Goal: Transaction & Acquisition: Purchase product/service

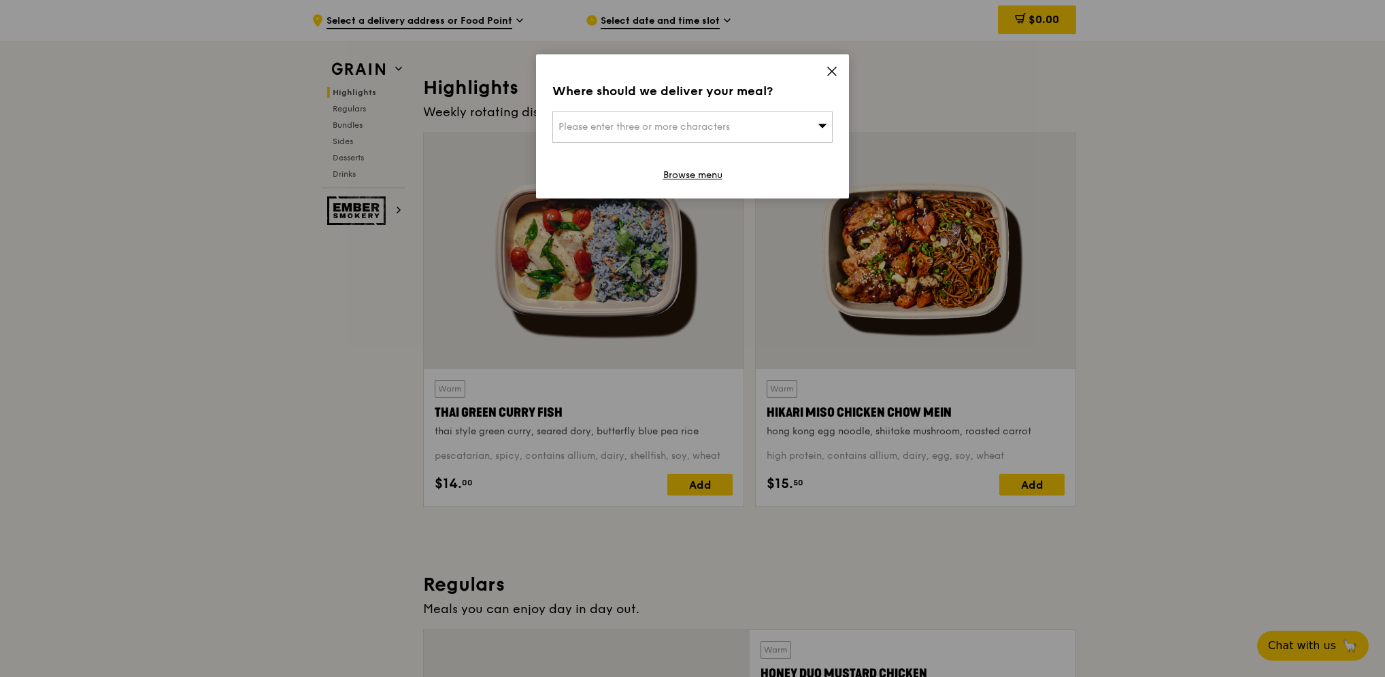
scroll to position [408, 0]
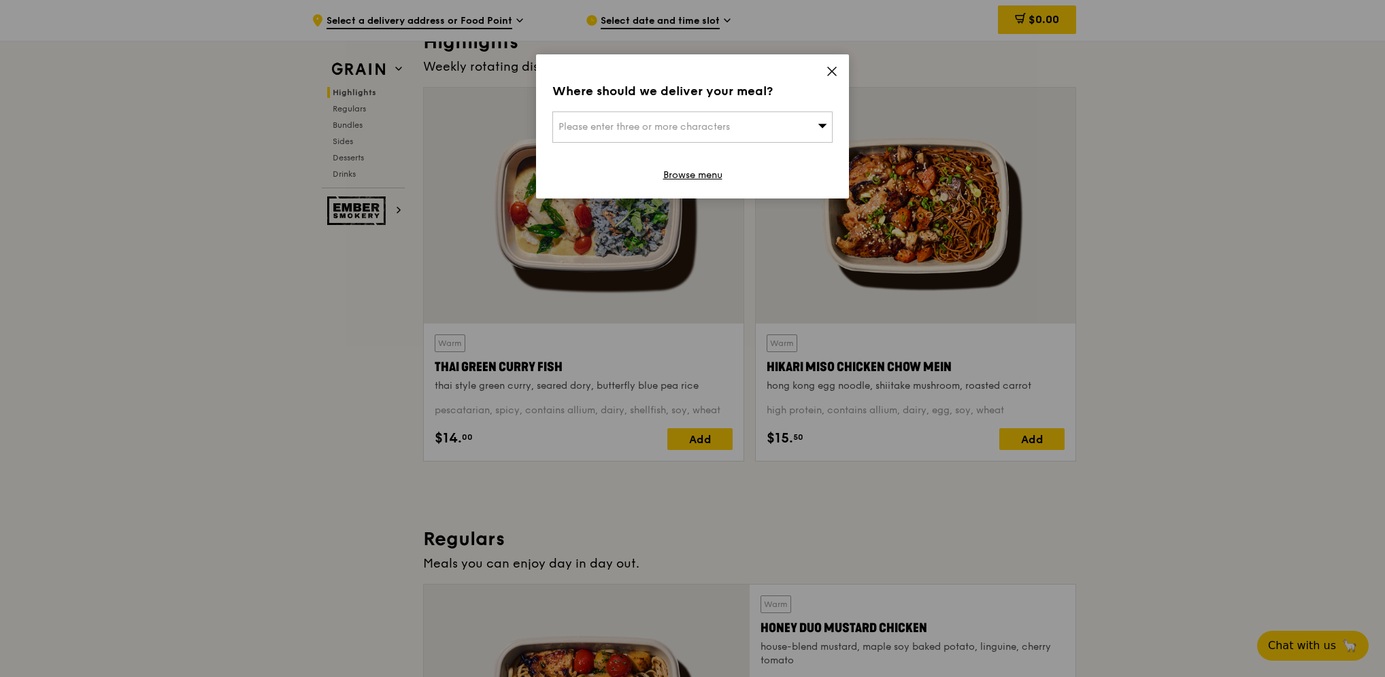
click at [833, 73] on icon at bounding box center [832, 71] width 8 height 8
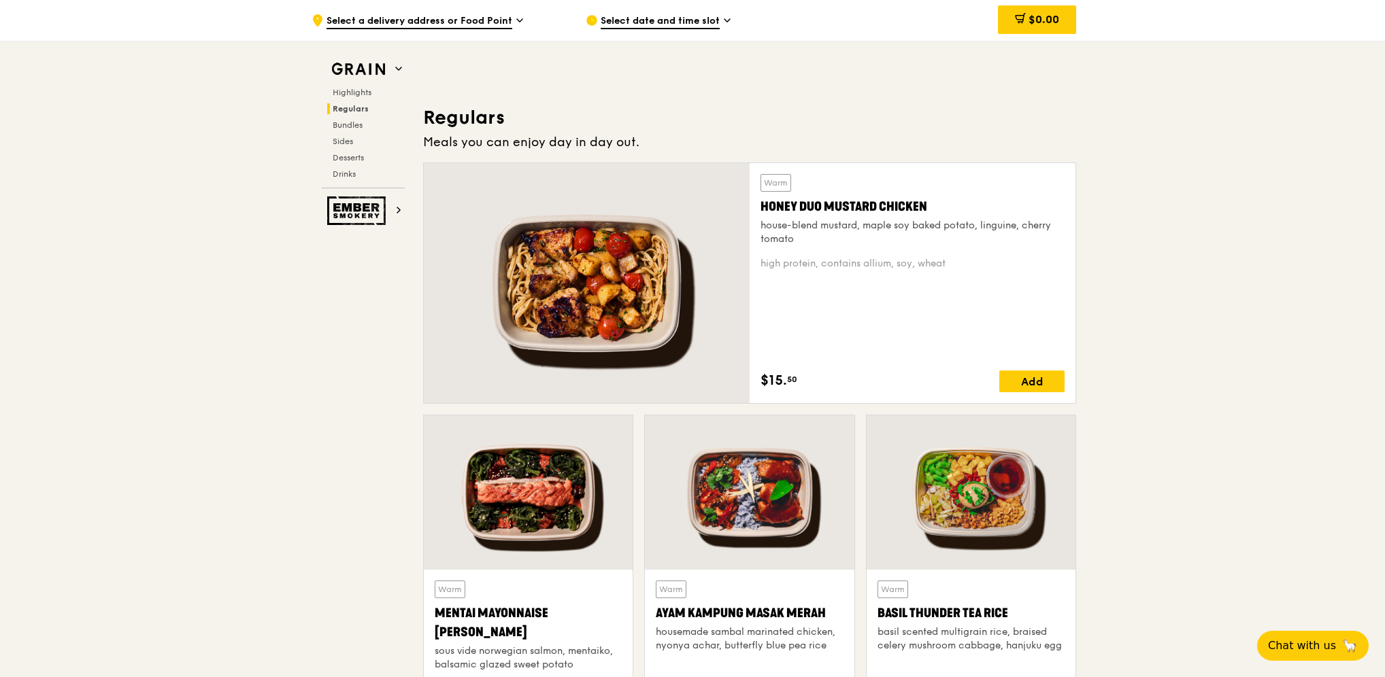
scroll to position [884, 0]
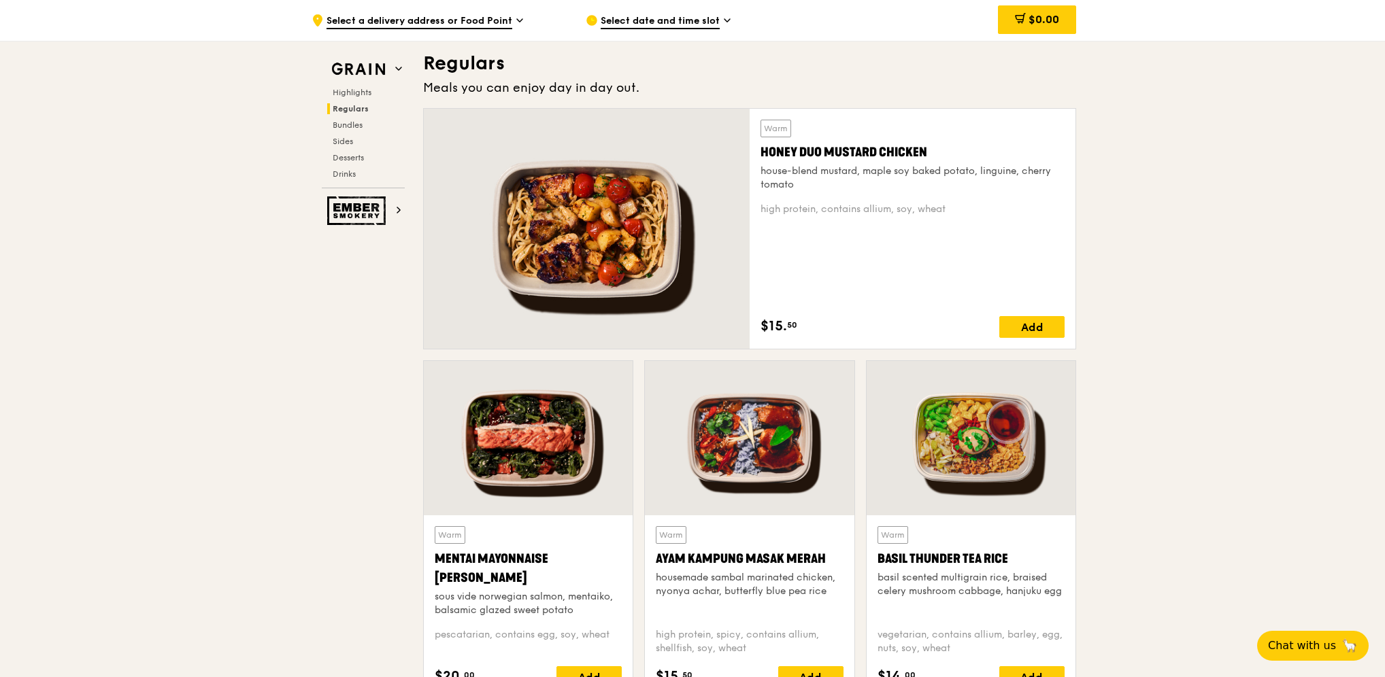
click at [904, 550] on div "Basil Thunder Tea Rice" at bounding box center [970, 559] width 187 height 19
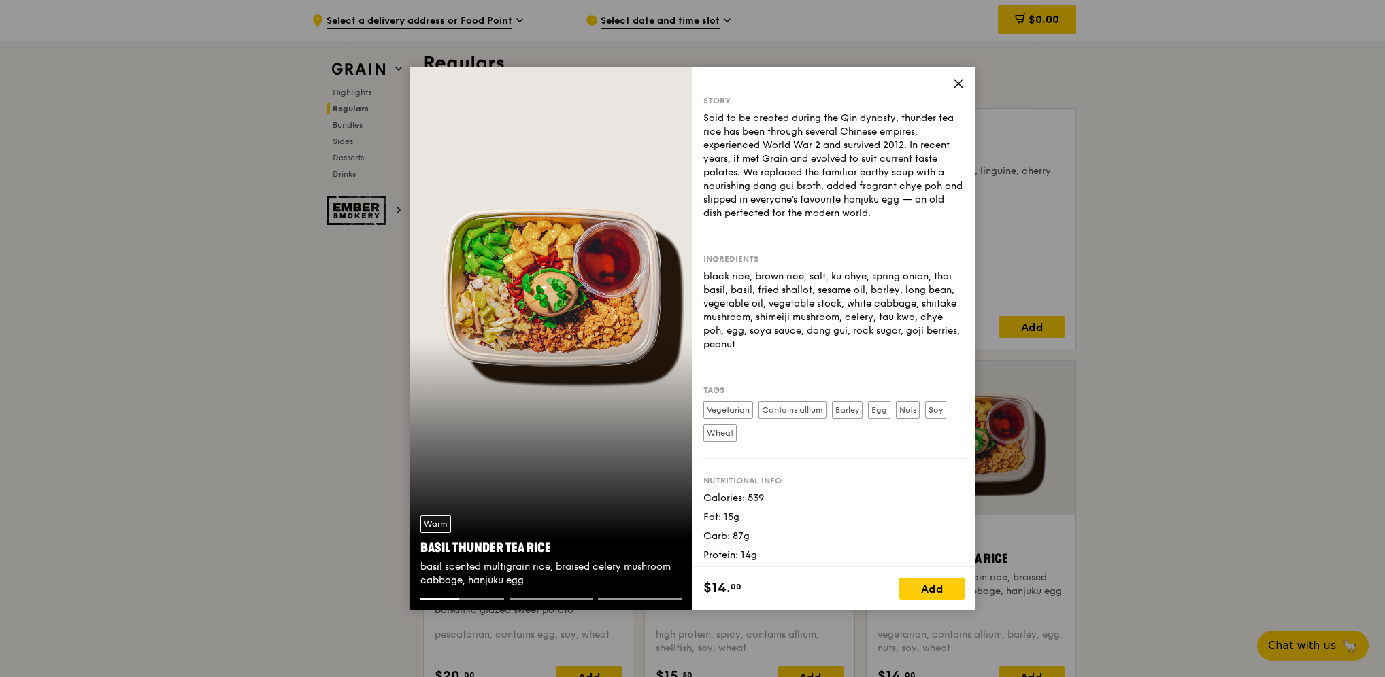
drag, startPoint x: 419, startPoint y: 549, endPoint x: 548, endPoint y: 550, distance: 129.2
click at [548, 550] on div "Warm Basil Thunder Tea [PERSON_NAME] scented multigrain rice, braised celery mu…" at bounding box center [550, 552] width 283 height 94
copy div "Basil Thunder Tea Rice"
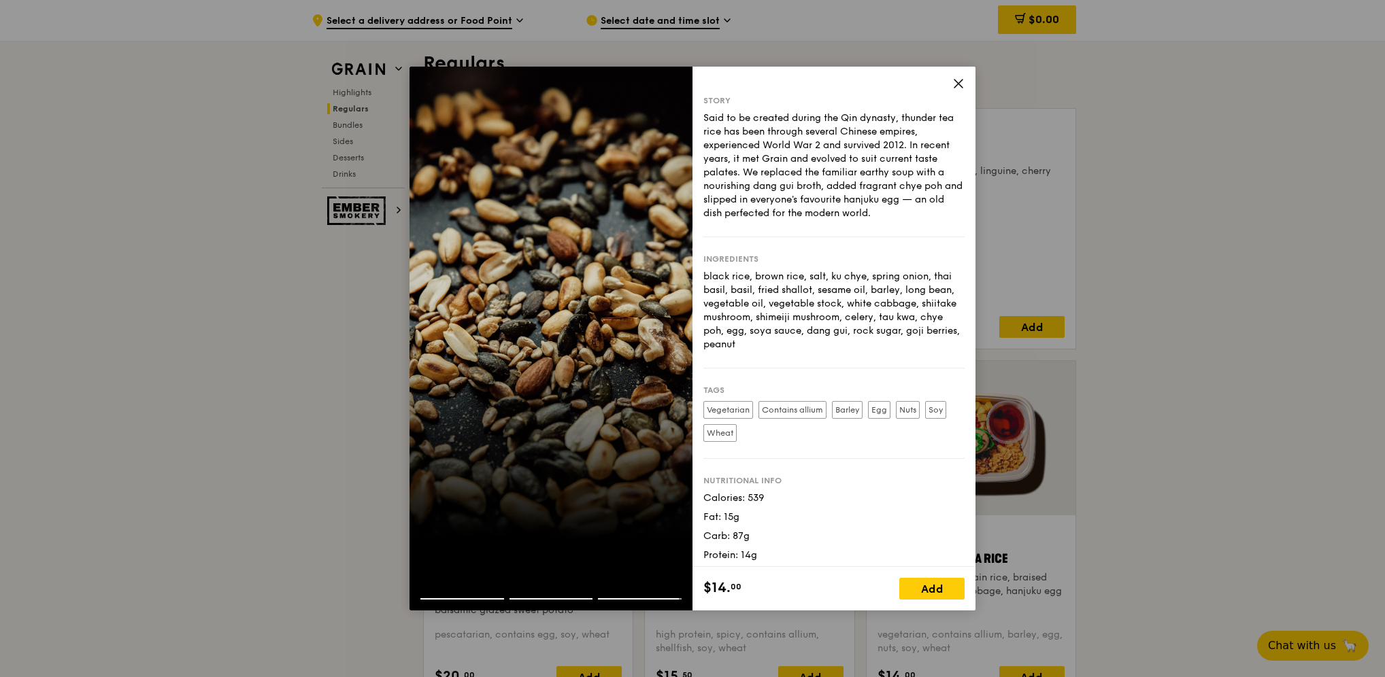
click at [958, 83] on icon at bounding box center [958, 84] width 8 height 8
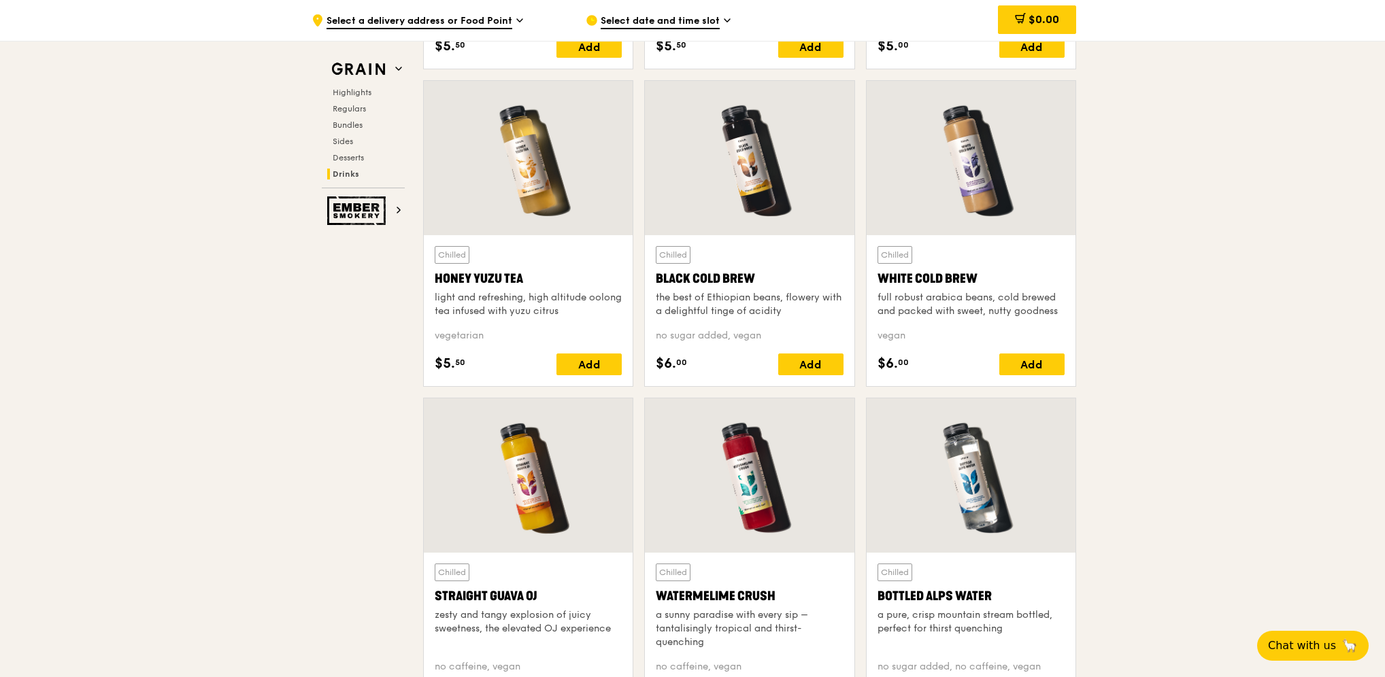
scroll to position [4952, 0]
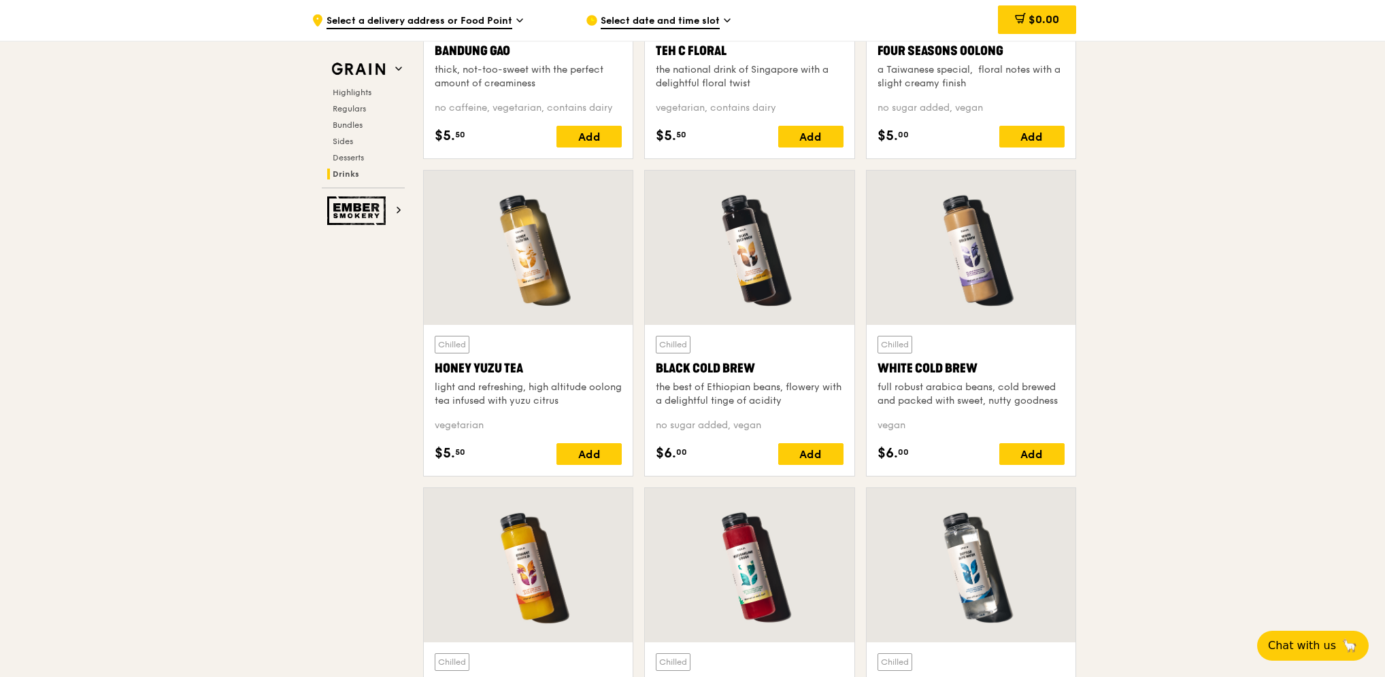
click at [947, 362] on div "White Cold Brew" at bounding box center [970, 368] width 187 height 19
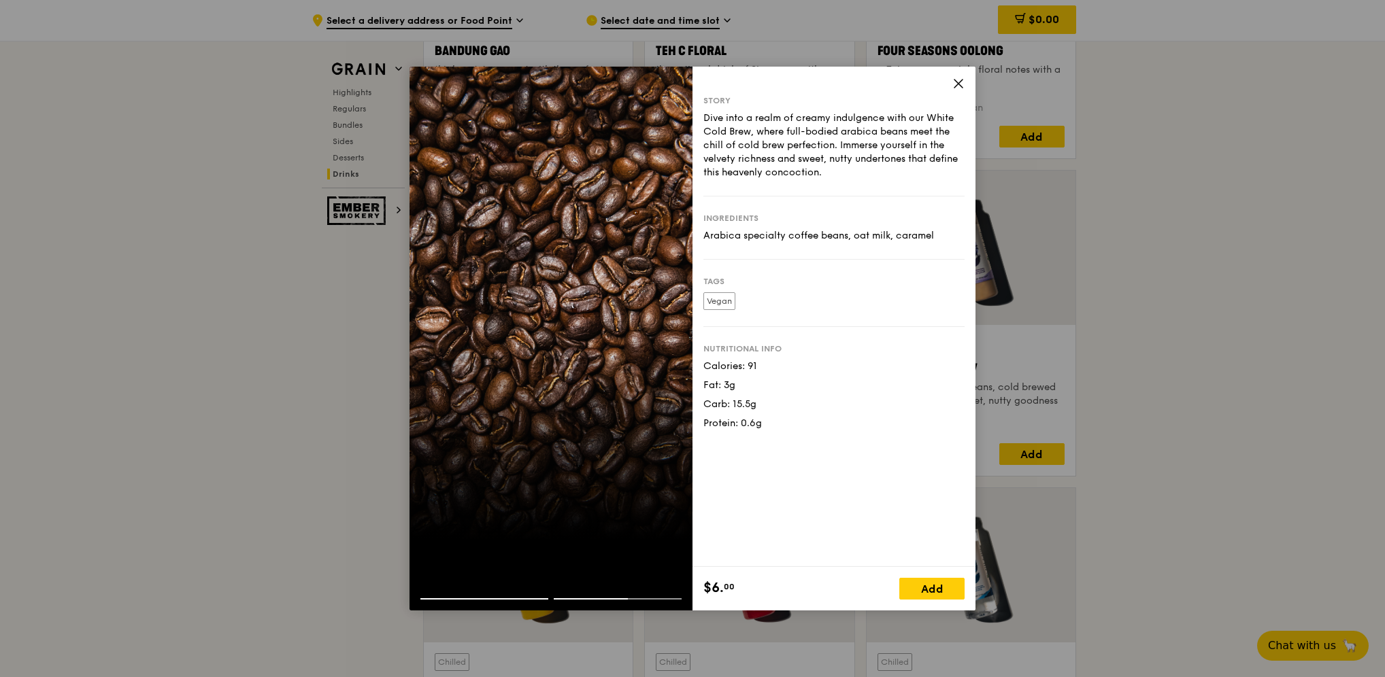
click at [956, 82] on icon at bounding box center [958, 84] width 8 height 8
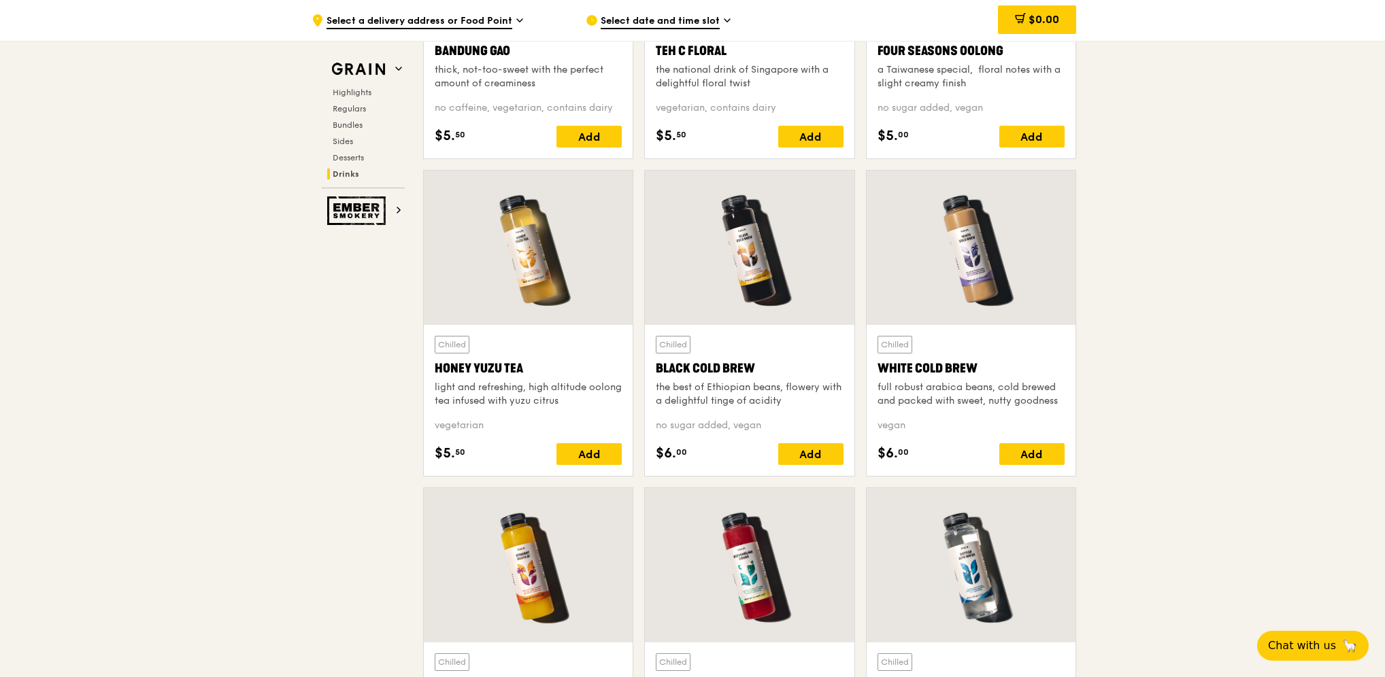
click at [731, 360] on div "Black Cold Brew" at bounding box center [749, 368] width 187 height 19
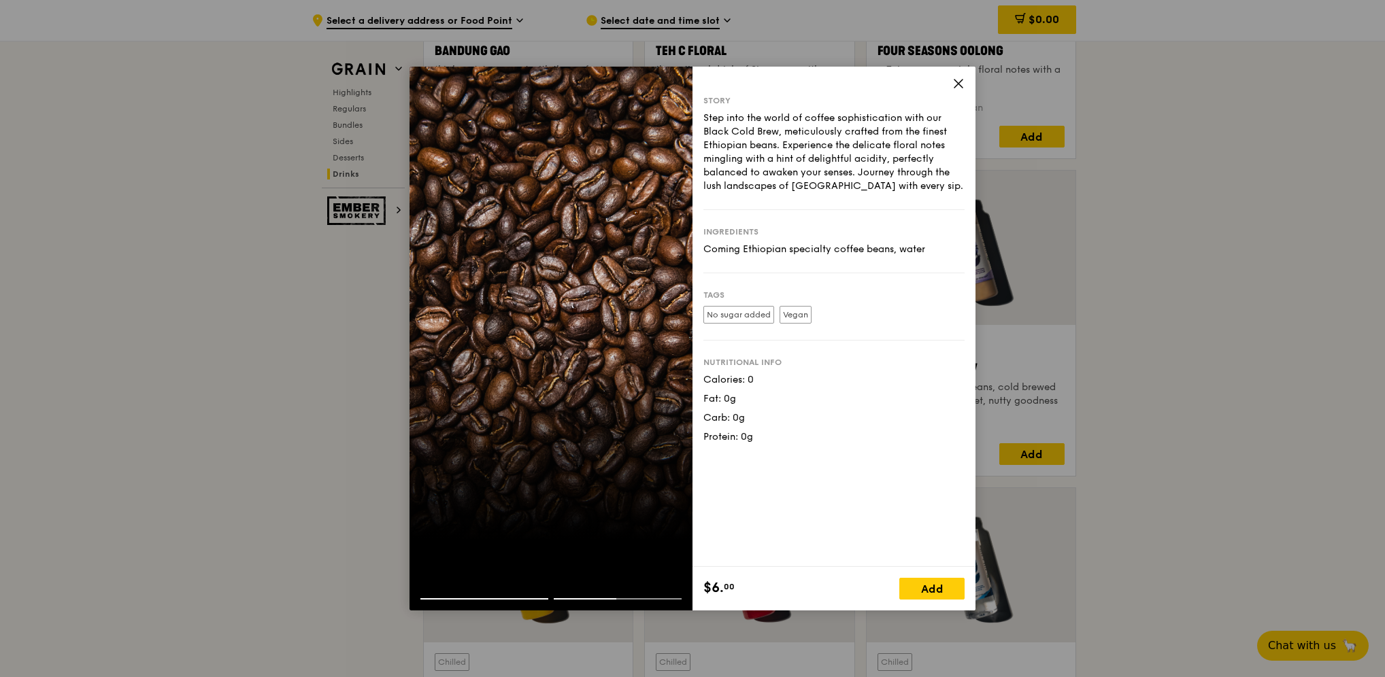
click at [958, 82] on icon at bounding box center [958, 84] width 12 height 12
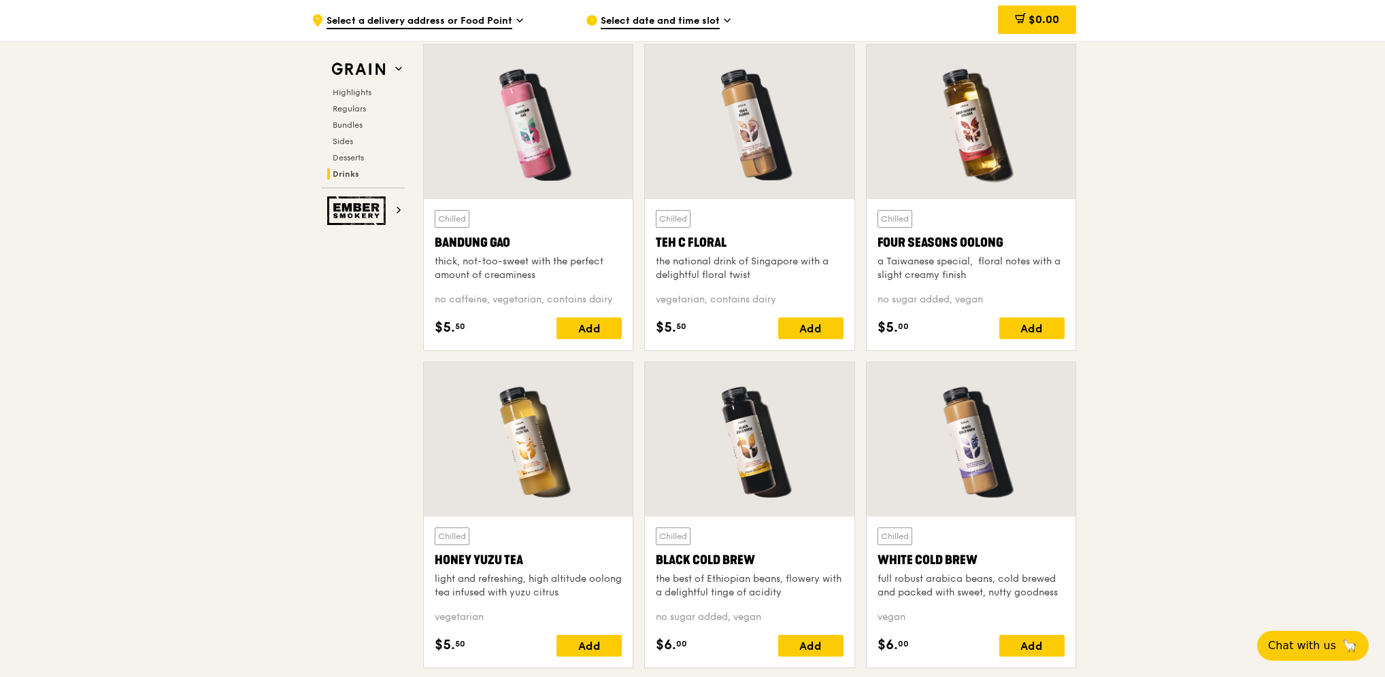
scroll to position [4748, 0]
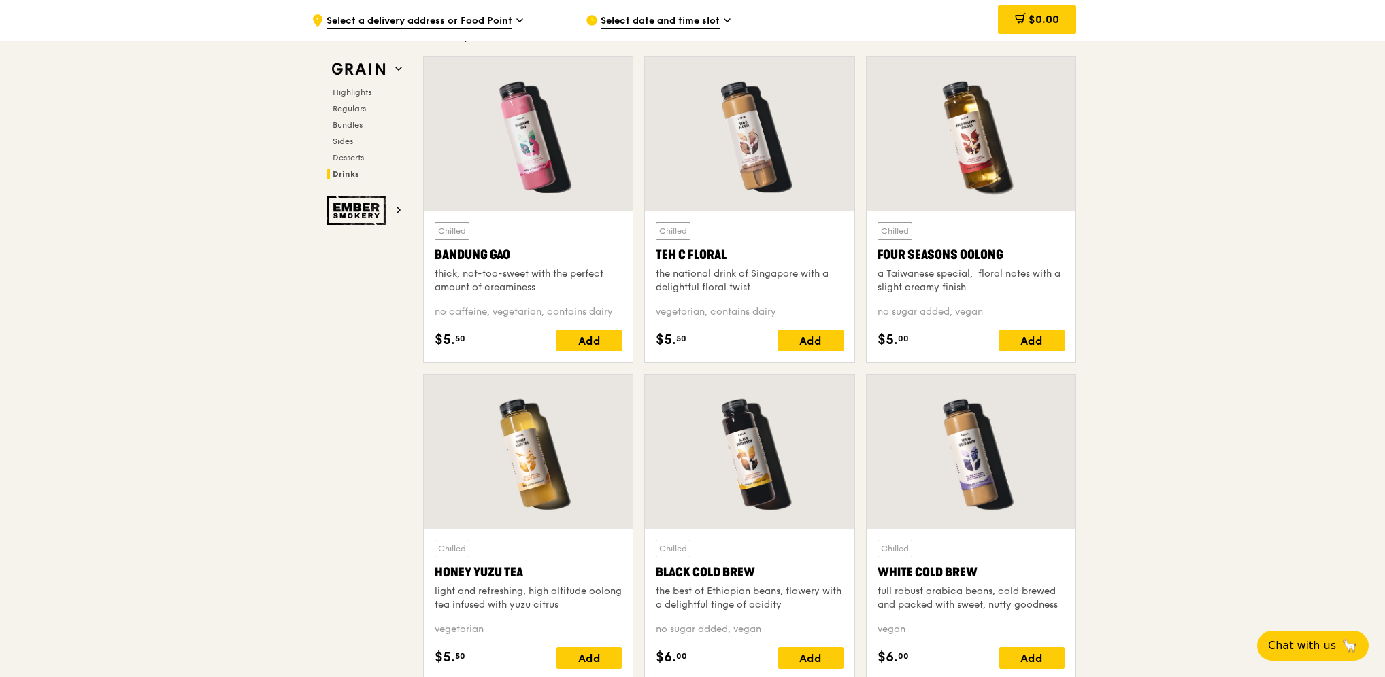
click at [694, 250] on div "Teh C Floral" at bounding box center [749, 255] width 187 height 19
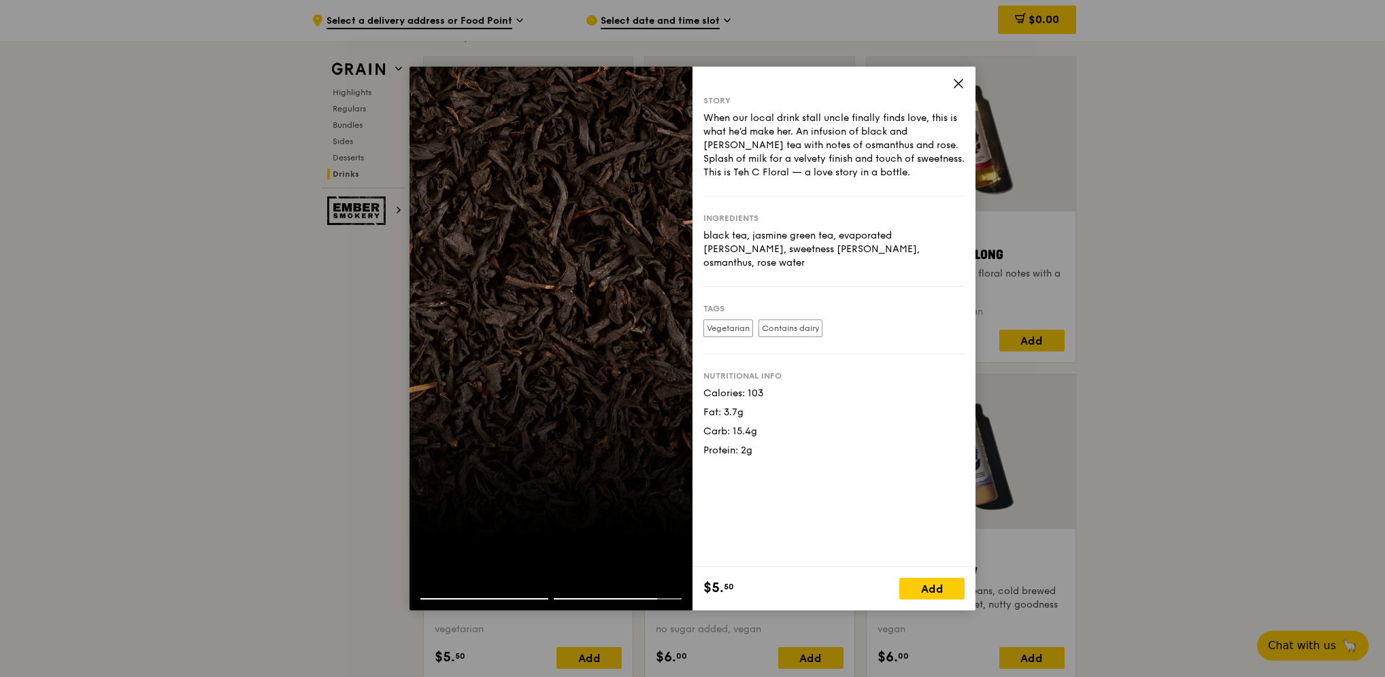
click at [958, 82] on icon at bounding box center [958, 84] width 12 height 12
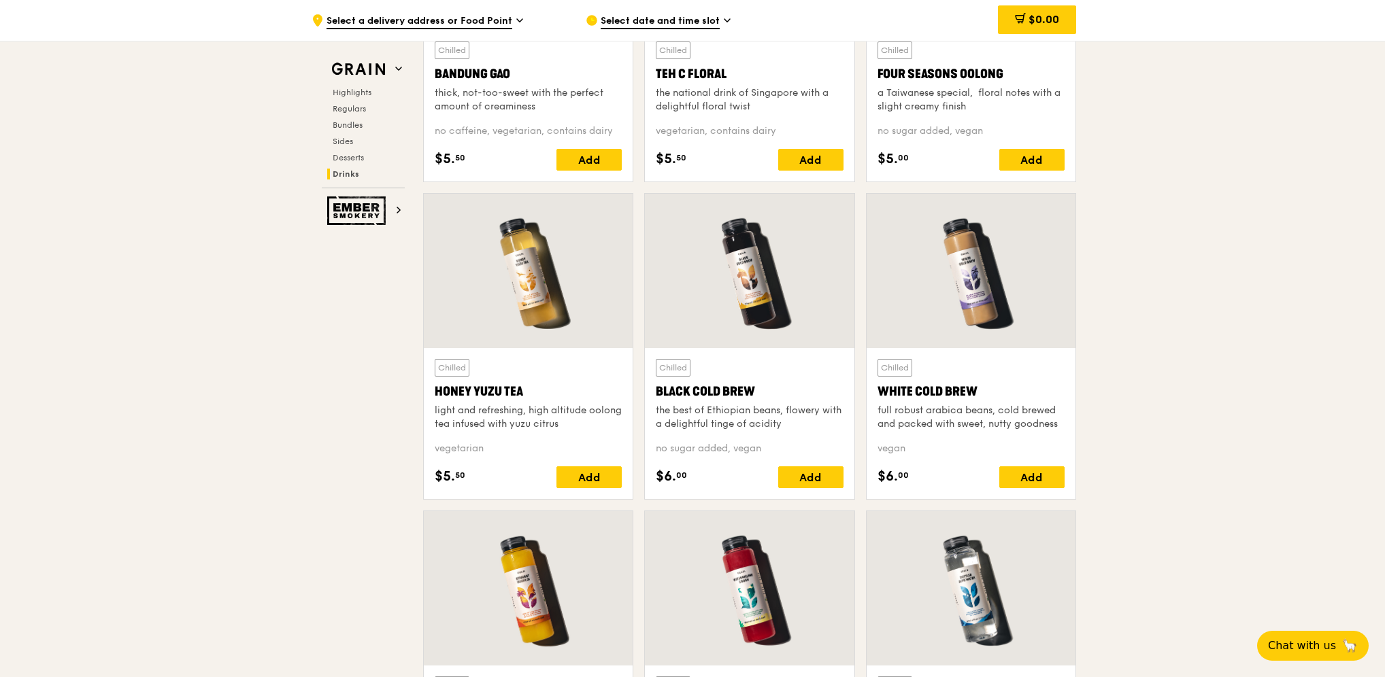
scroll to position [4952, 0]
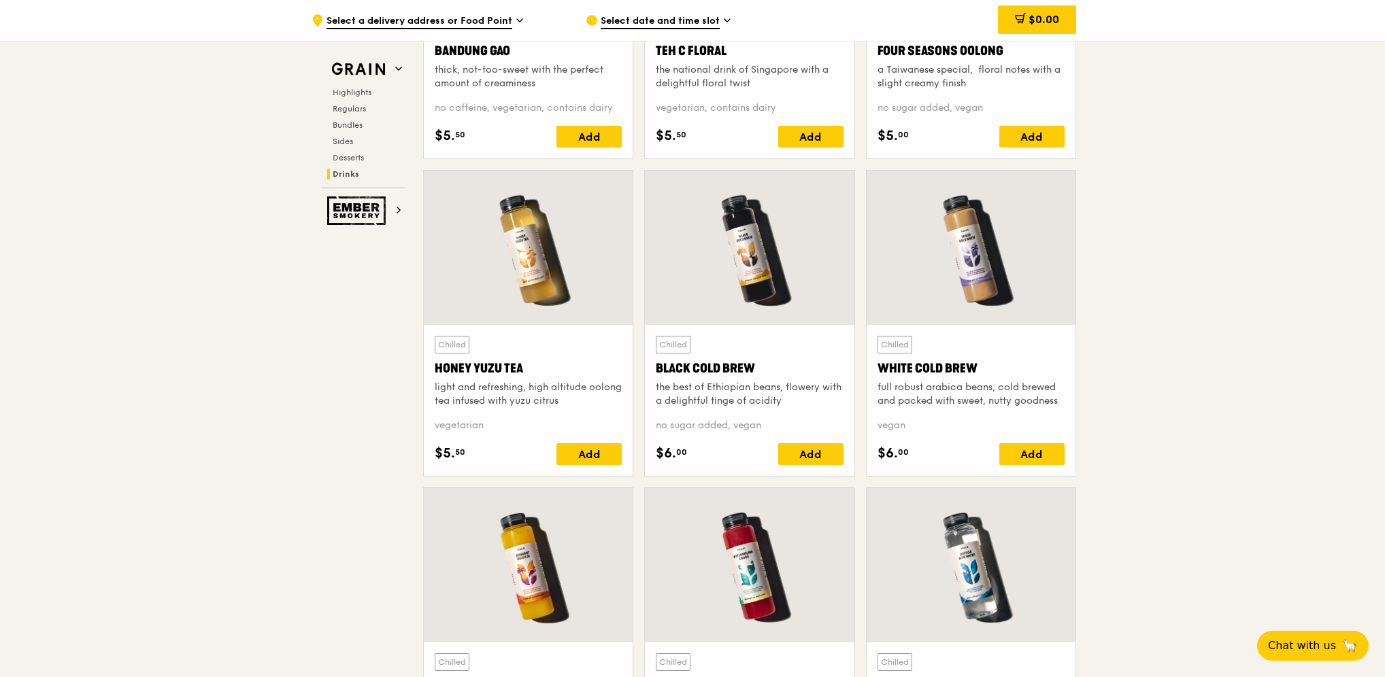
click at [928, 365] on div "White Cold Brew" at bounding box center [970, 368] width 187 height 19
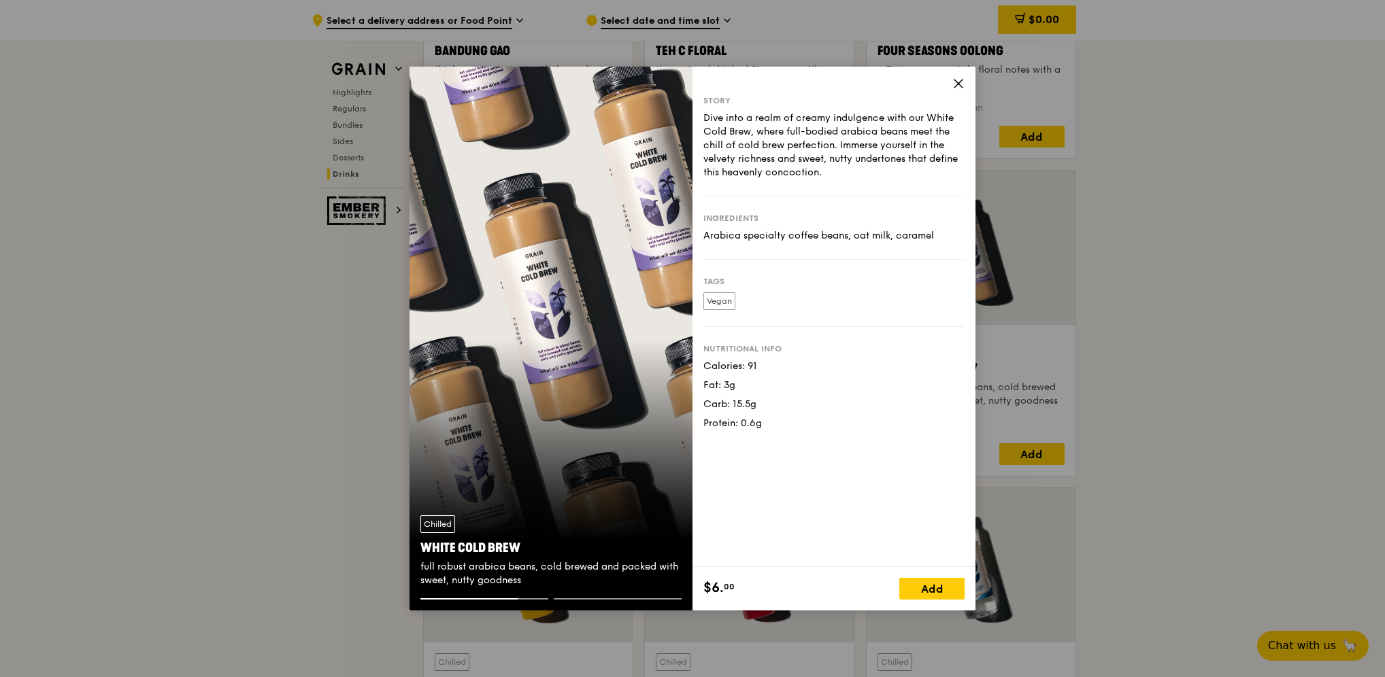
click at [958, 84] on icon at bounding box center [958, 84] width 8 height 8
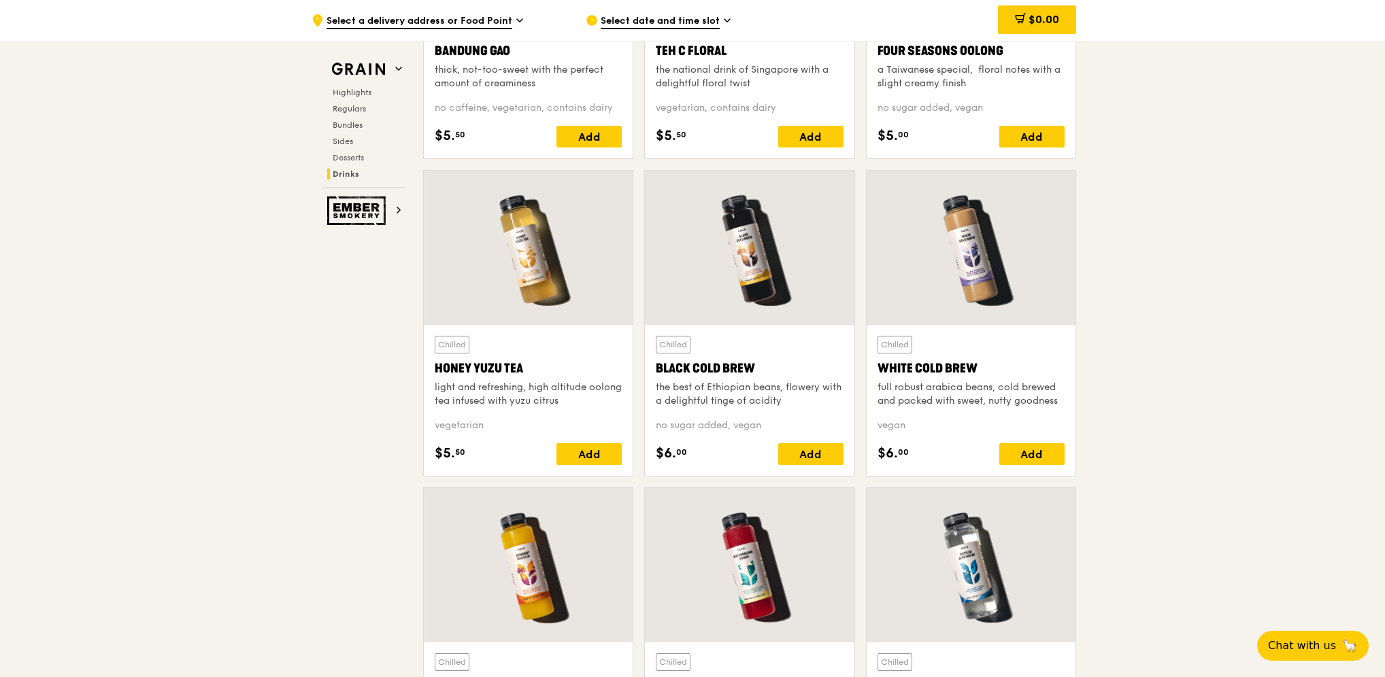
click at [882, 364] on div "White Cold Brew" at bounding box center [970, 368] width 187 height 19
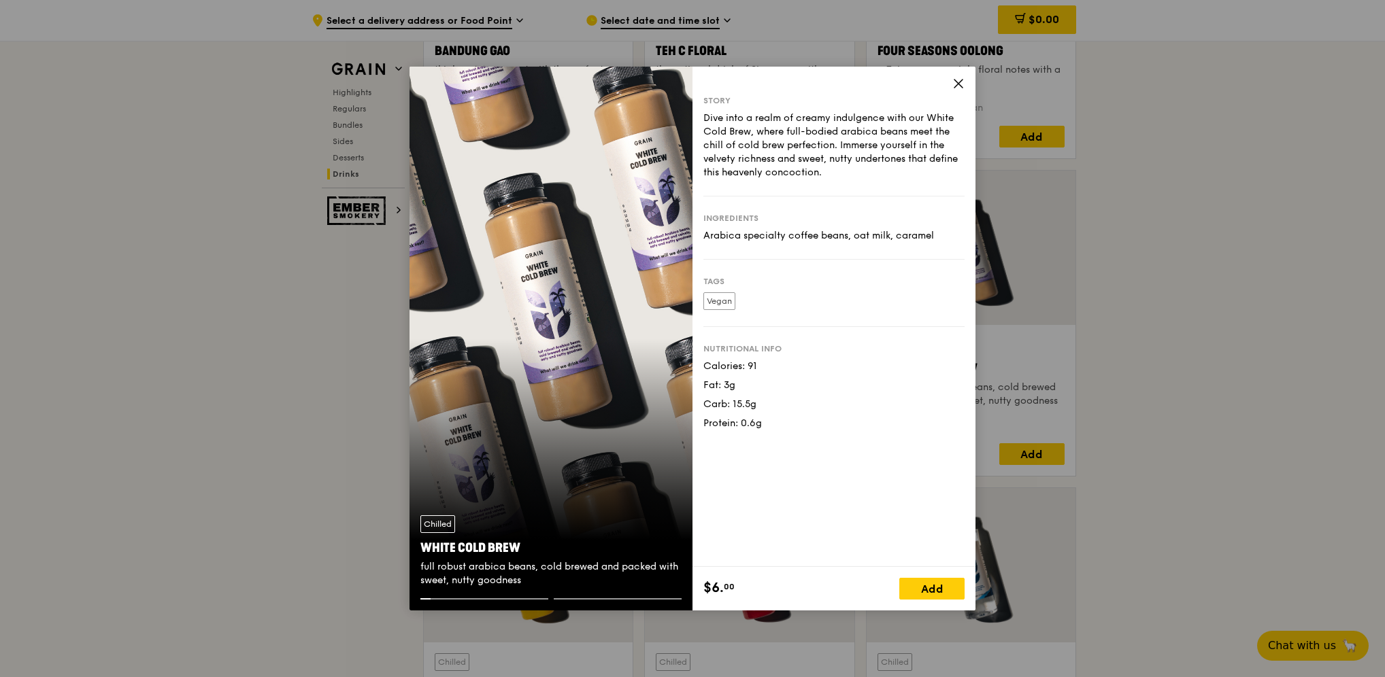
drag, startPoint x: 422, startPoint y: 547, endPoint x: 518, endPoint y: 544, distance: 95.9
click at [518, 544] on div "White Cold Brew" at bounding box center [550, 548] width 261 height 19
copy div "White Cold Brew"
click at [963, 79] on icon at bounding box center [958, 84] width 12 height 12
